Goal: Task Accomplishment & Management: Use online tool/utility

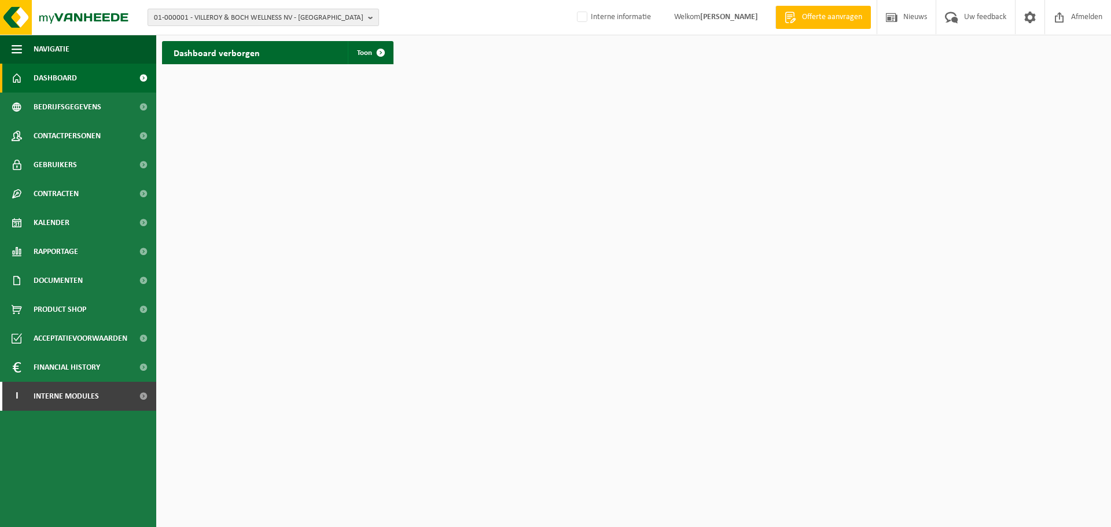
click at [268, 19] on span "01-000001 - VILLEROY & BOCH WELLNESS NV - ROESELARE" at bounding box center [258, 17] width 209 height 17
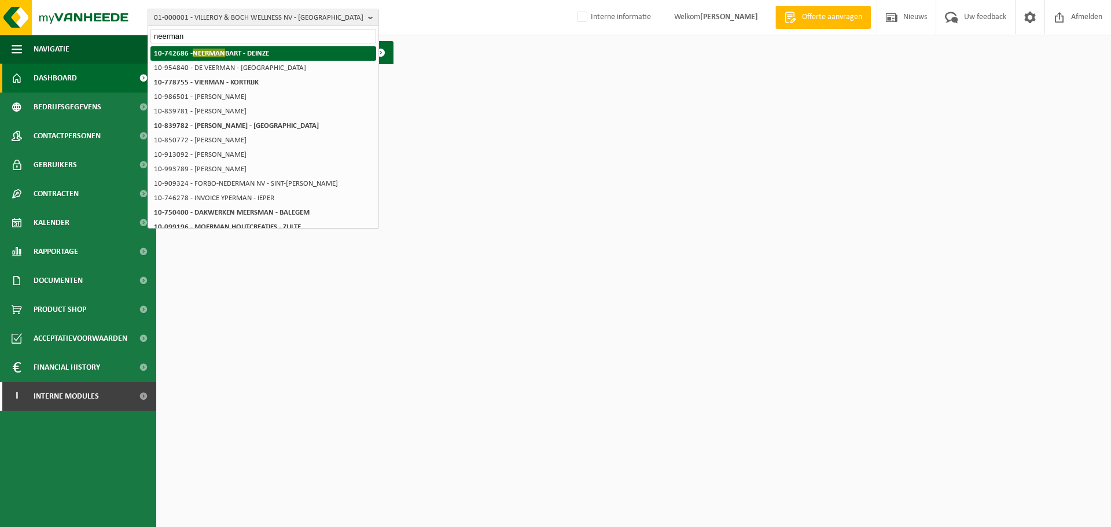
type input "neerman"
click at [275, 53] on li "10-742686 - NEERMAN BART - DEINZE" at bounding box center [263, 53] width 226 height 14
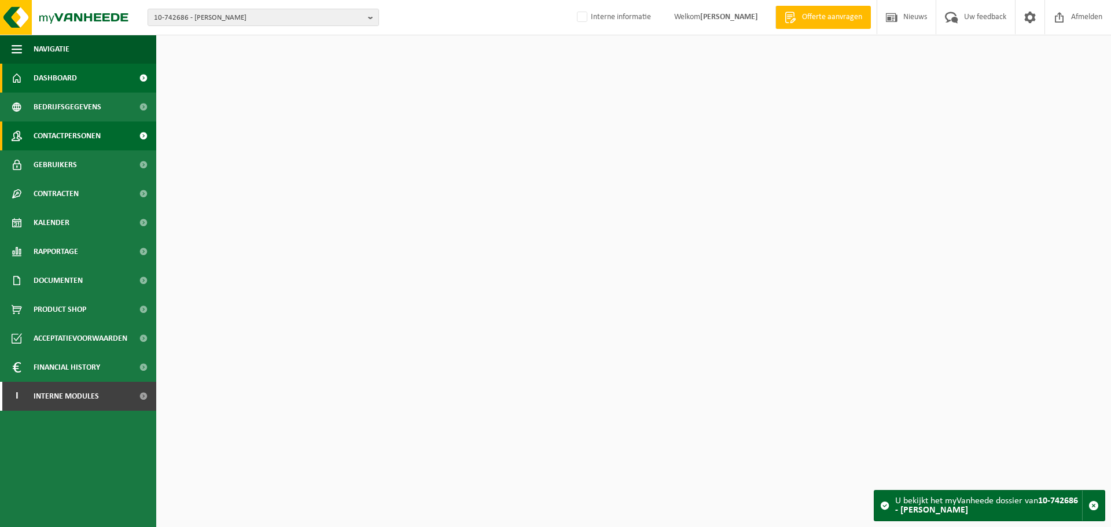
click at [89, 138] on span "Contactpersonen" at bounding box center [67, 135] width 67 height 29
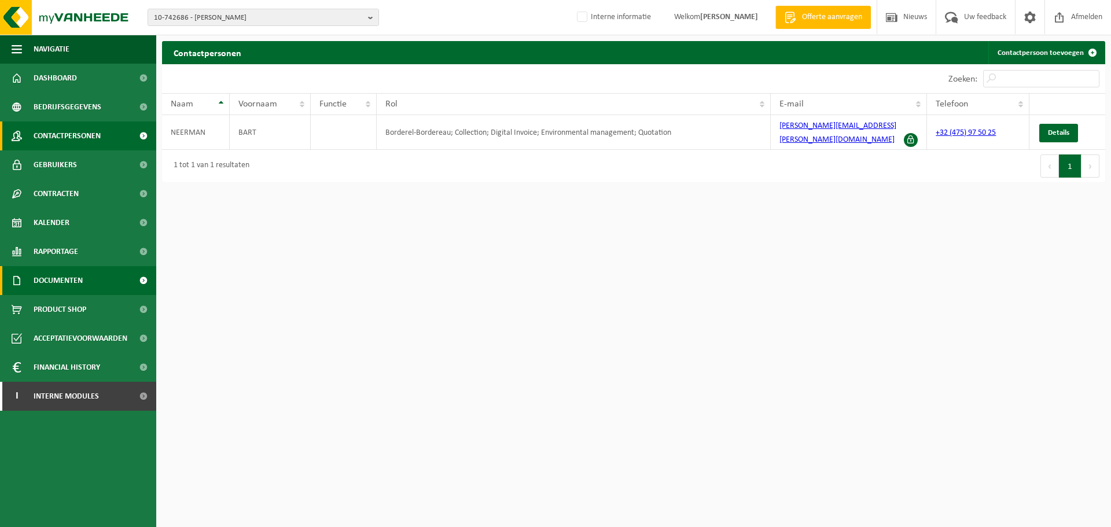
click at [64, 279] on span "Documenten" at bounding box center [58, 280] width 49 height 29
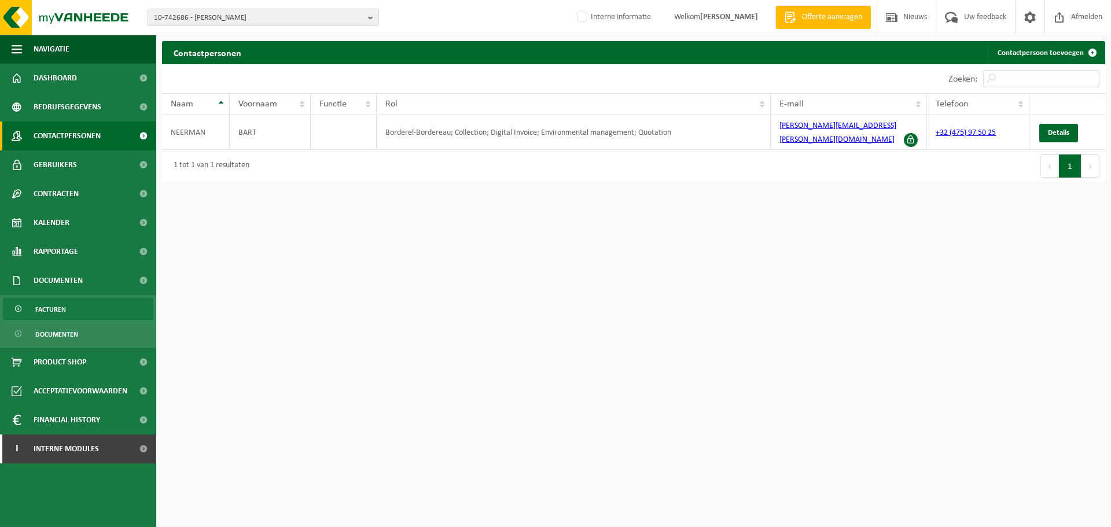
click at [54, 305] on span "Facturen" at bounding box center [50, 310] width 31 height 22
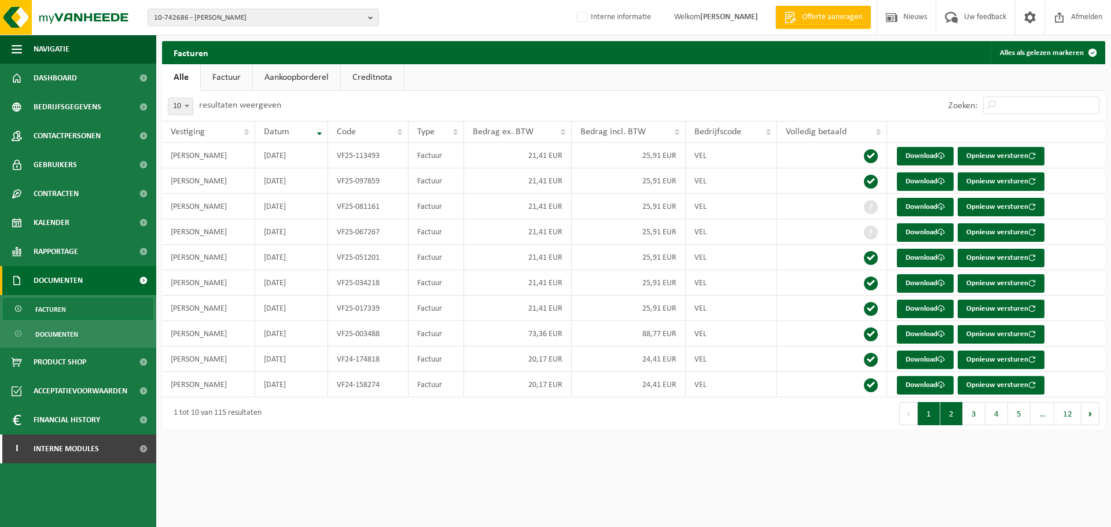
click at [955, 423] on button "2" at bounding box center [951, 413] width 23 height 23
click at [935, 413] on button "1" at bounding box center [929, 413] width 23 height 23
click at [1015, 311] on button "Opnieuw versturen" at bounding box center [1000, 309] width 87 height 19
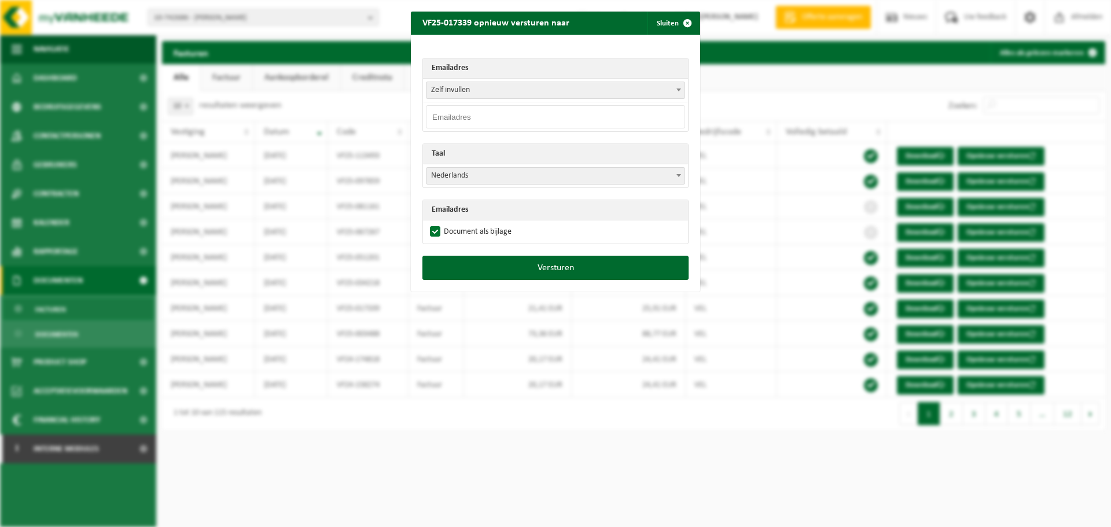
click at [521, 116] on input "email" at bounding box center [555, 116] width 259 height 23
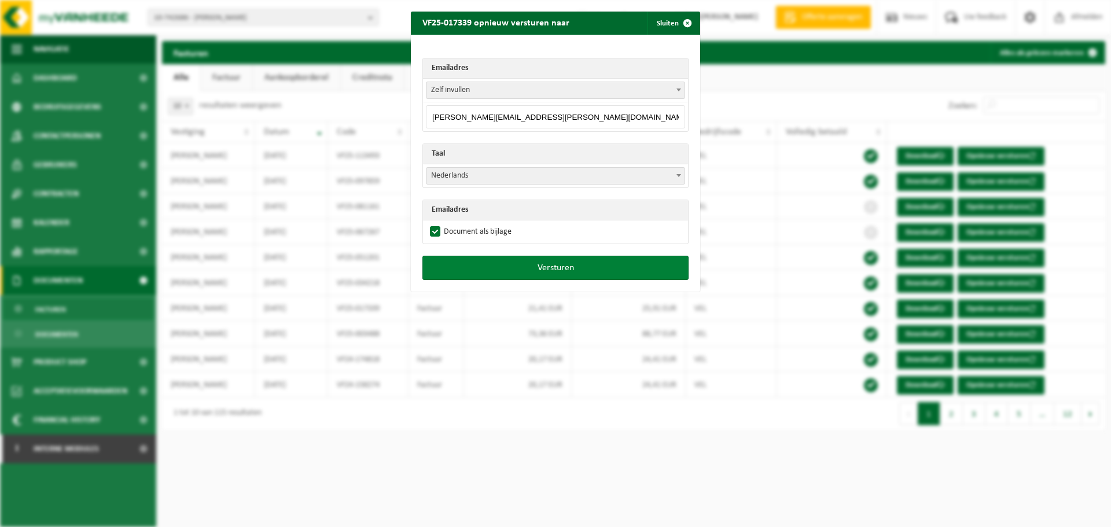
type input "bart.neerman@telenet.be"
click at [542, 266] on button "Versturen" at bounding box center [555, 268] width 266 height 24
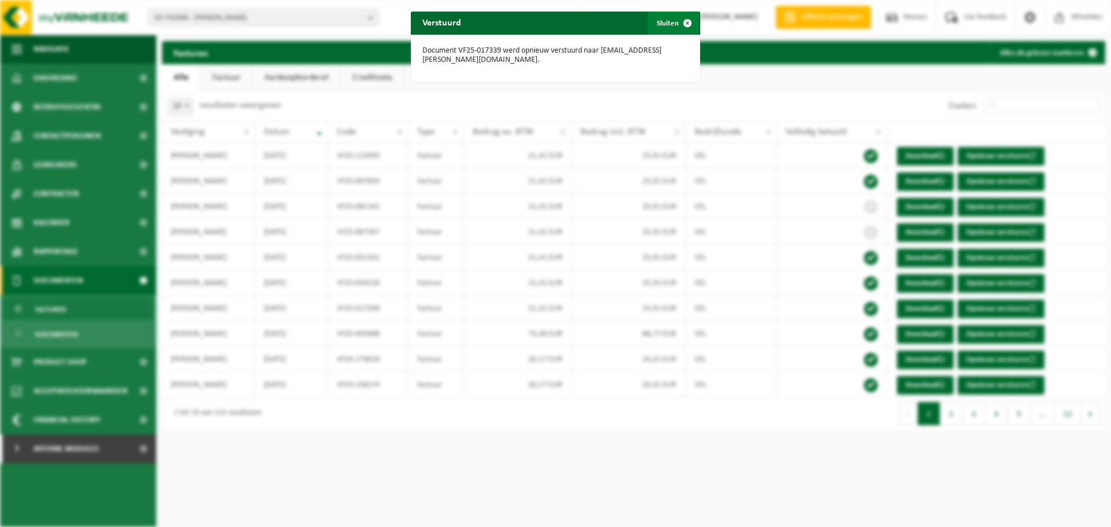
click at [654, 23] on button "Sluiten" at bounding box center [672, 23] width 51 height 23
